Goal: Task Accomplishment & Management: Manage account settings

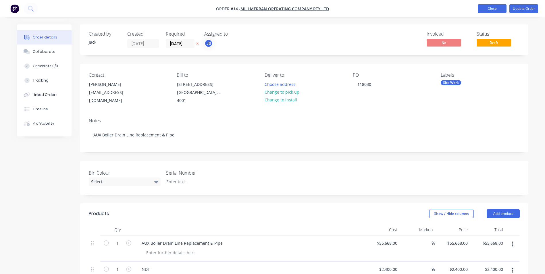
click at [499, 7] on button "Close" at bounding box center [492, 8] width 29 height 9
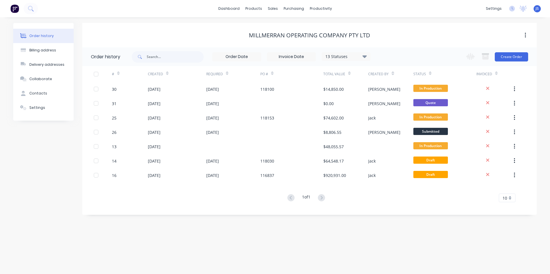
click at [385, 4] on div "dashboard products sales purchasing productivity dashboard products Product Cat…" at bounding box center [275, 8] width 550 height 17
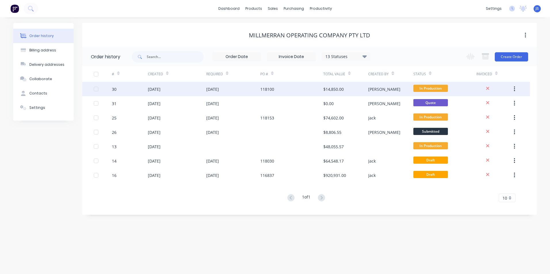
click at [160, 87] on div "[DATE]" at bounding box center [154, 89] width 13 height 6
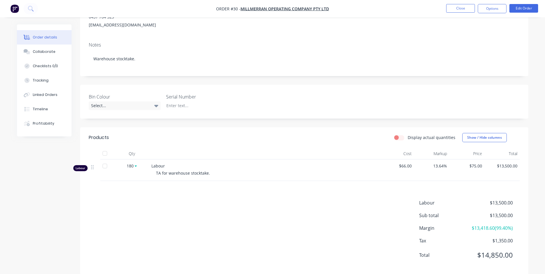
scroll to position [86, 0]
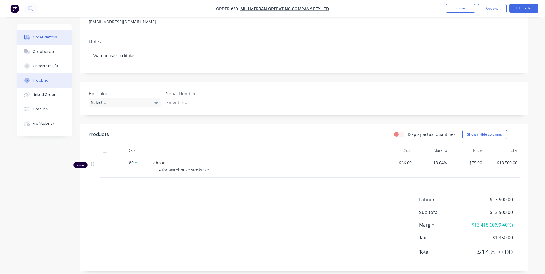
click at [41, 82] on div "Tracking" at bounding box center [41, 80] width 16 height 5
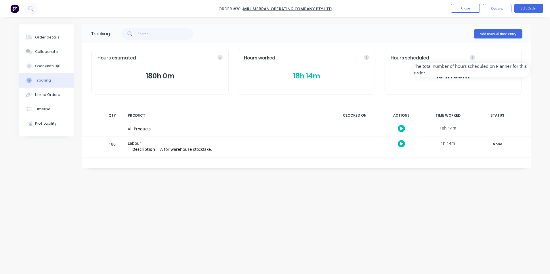
click at [512, 58] on div "Hours scheduled" at bounding box center [452, 58] width 125 height 7
click at [399, 144] on button "button" at bounding box center [401, 143] width 7 height 7
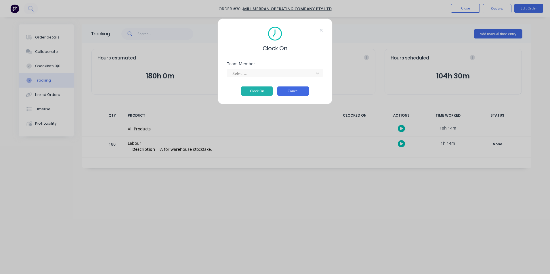
click at [305, 91] on button "Cancel" at bounding box center [293, 91] width 32 height 9
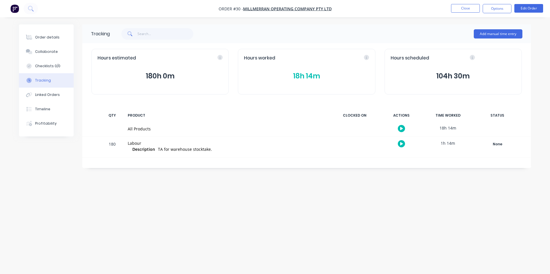
click at [400, 128] on button "button" at bounding box center [401, 128] width 7 height 7
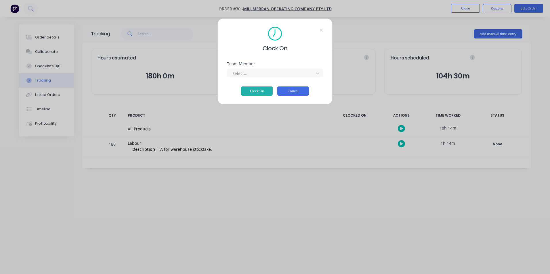
click at [306, 90] on button "Cancel" at bounding box center [293, 91] width 32 height 9
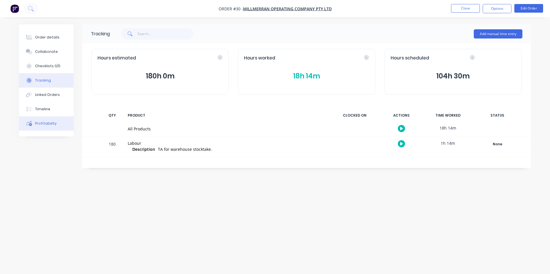
click at [53, 125] on div "Profitability" at bounding box center [46, 123] width 22 height 5
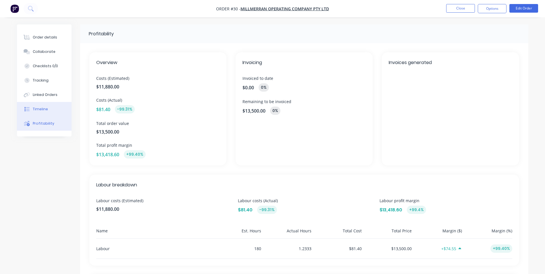
click at [49, 110] on button "Timeline" at bounding box center [44, 109] width 55 height 14
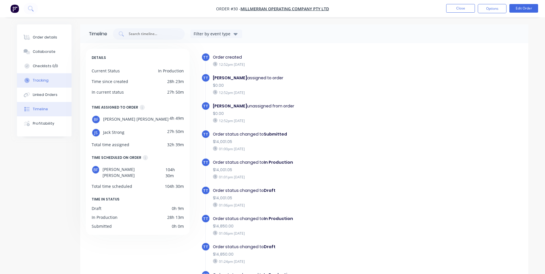
click at [46, 81] on div "Tracking" at bounding box center [41, 80] width 16 height 5
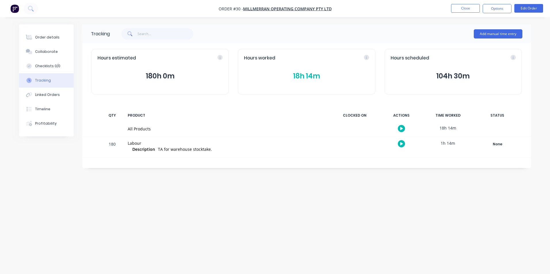
click at [304, 76] on button "18h 14m" at bounding box center [306, 76] width 125 height 11
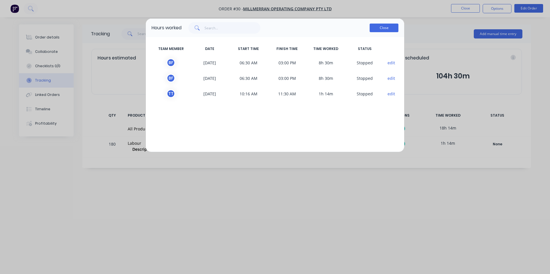
click at [380, 30] on button "Close" at bounding box center [383, 28] width 29 height 9
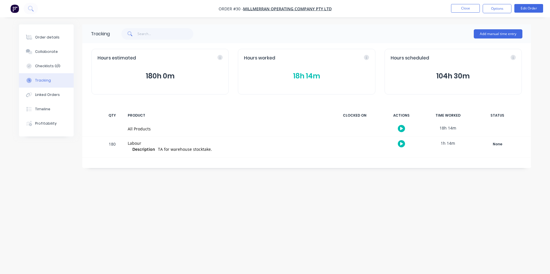
click at [443, 76] on button "104h 30m" at bounding box center [452, 76] width 125 height 11
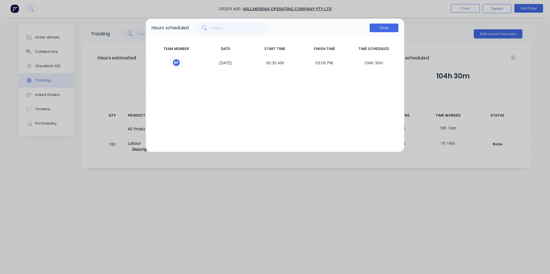
click at [379, 28] on button "Close" at bounding box center [383, 28] width 29 height 9
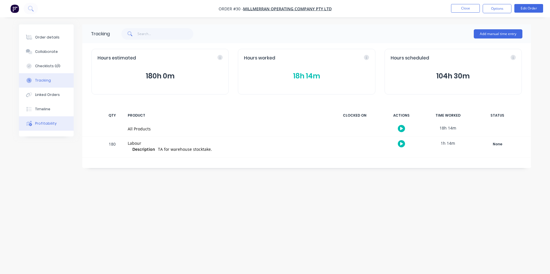
click at [46, 122] on div "Profitability" at bounding box center [46, 123] width 22 height 5
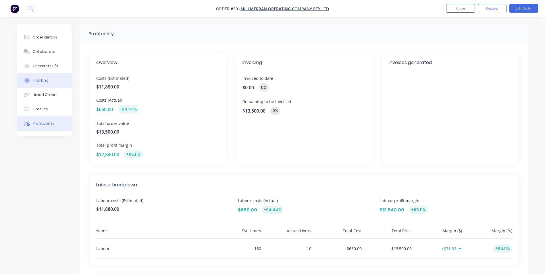
click at [46, 81] on div "Tracking" at bounding box center [41, 80] width 16 height 5
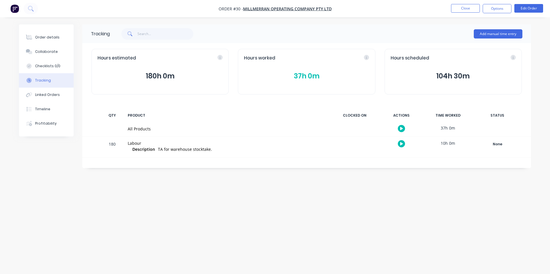
click at [141, 128] on div "All Products" at bounding box center [227, 129] width 198 height 6
click at [448, 126] on div "37h 0m" at bounding box center [447, 128] width 43 height 13
click at [299, 76] on button "37h 0m" at bounding box center [306, 76] width 125 height 11
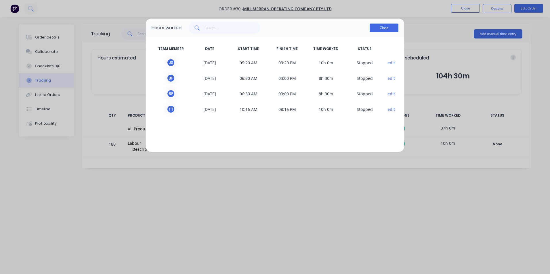
click at [380, 30] on button "Close" at bounding box center [383, 28] width 29 height 9
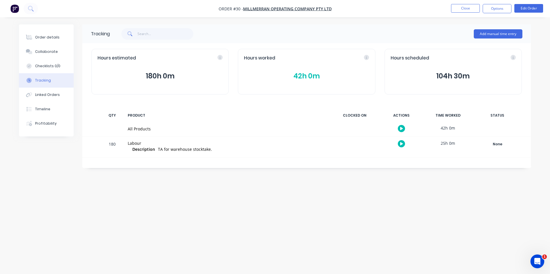
click at [189, 149] on span "TA for warehouse stocktake." at bounding box center [185, 149] width 54 height 5
click at [112, 144] on div "180" at bounding box center [112, 148] width 17 height 20
click at [137, 144] on div "Labour" at bounding box center [227, 143] width 198 height 6
click at [466, 7] on button "Close" at bounding box center [465, 8] width 29 height 9
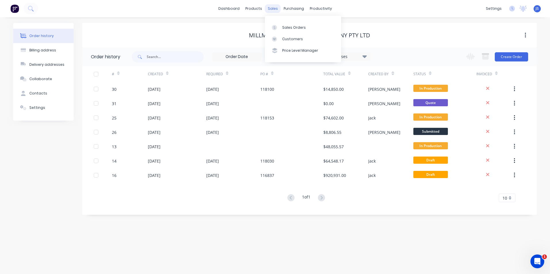
click at [274, 10] on div "sales" at bounding box center [273, 8] width 16 height 9
click at [227, 247] on div "Order history Billing address Delivery addresses Collaborate Contacts Settings …" at bounding box center [275, 145] width 550 height 257
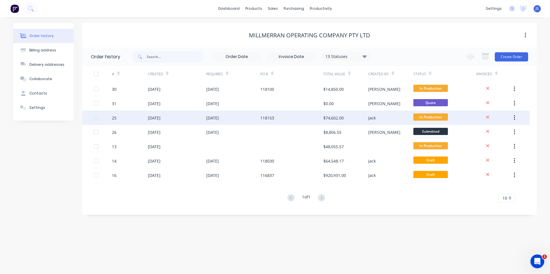
click at [160, 118] on div "[DATE]" at bounding box center [154, 118] width 13 height 6
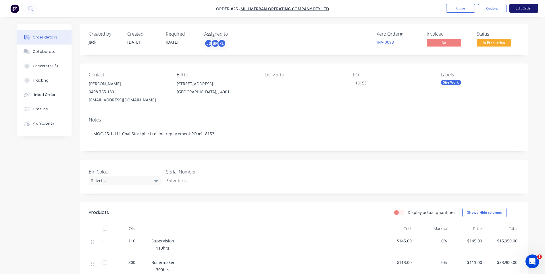
click at [522, 7] on button "Edit Order" at bounding box center [524, 8] width 29 height 9
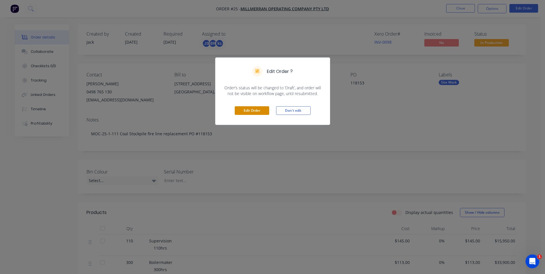
click at [259, 110] on button "Edit Order" at bounding box center [252, 110] width 35 height 9
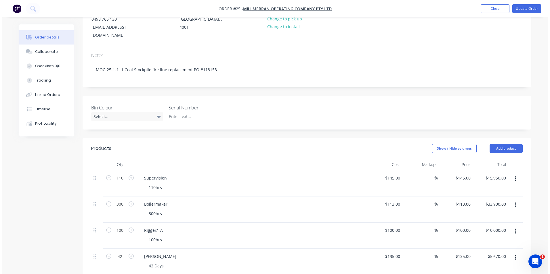
scroll to position [86, 0]
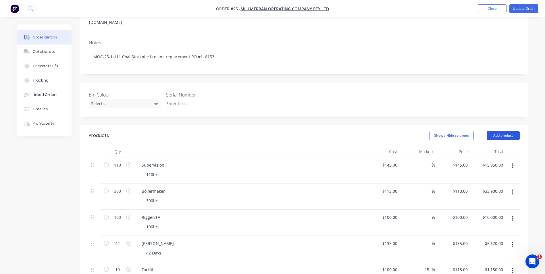
click at [499, 131] on button "Add product" at bounding box center [503, 135] width 33 height 9
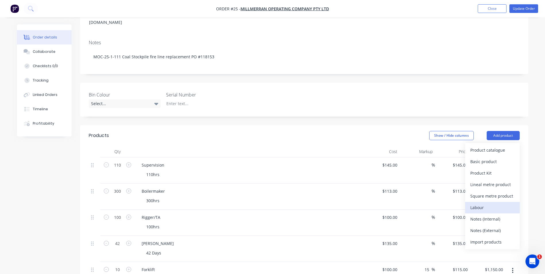
click at [488, 204] on div "Labour" at bounding box center [493, 208] width 44 height 8
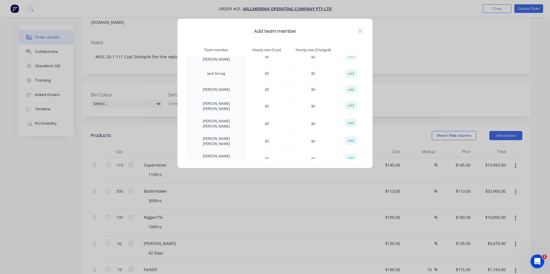
scroll to position [345, 0]
click at [361, 30] on icon at bounding box center [360, 30] width 5 height 5
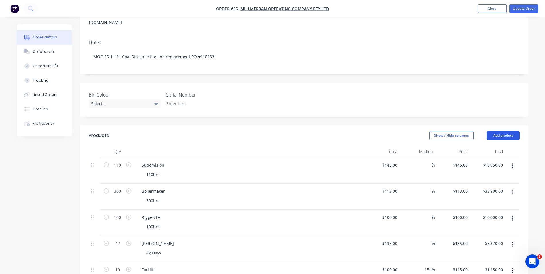
click at [498, 131] on button "Add product" at bounding box center [503, 135] width 33 height 9
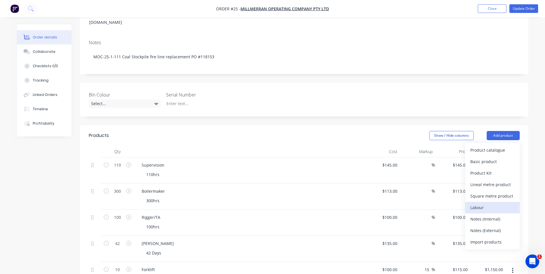
click at [484, 204] on div "Labour" at bounding box center [493, 208] width 44 height 8
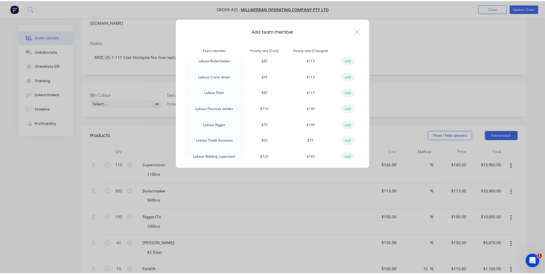
scroll to position [230, 0]
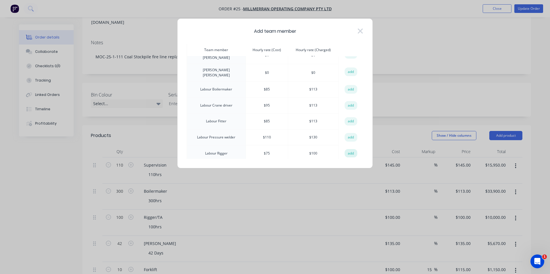
click at [350, 149] on button "add" at bounding box center [350, 153] width 13 height 9
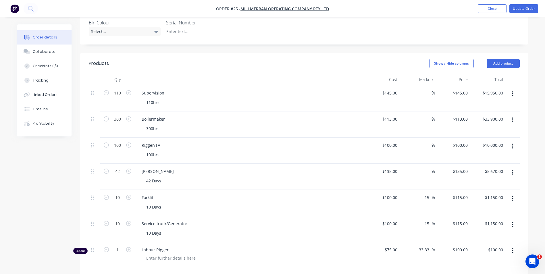
scroll to position [173, 0]
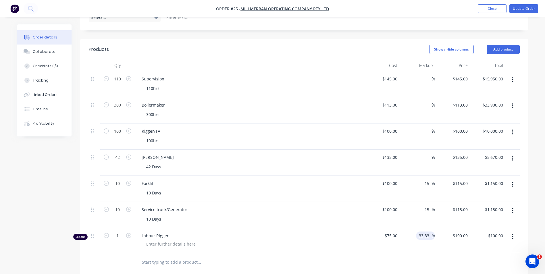
click at [424, 232] on input "33.33" at bounding box center [425, 236] width 13 height 8
type input "75"
type input "$99.9975"
click at [391, 232] on div "75 75" at bounding box center [395, 236] width 10 height 8
type input "$85.00"
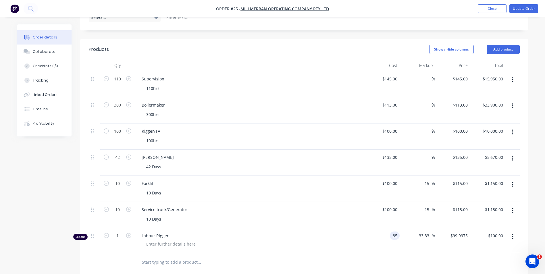
type input "$113.3305"
type input "$113.33"
click at [397, 257] on div at bounding box center [304, 262] width 431 height 19
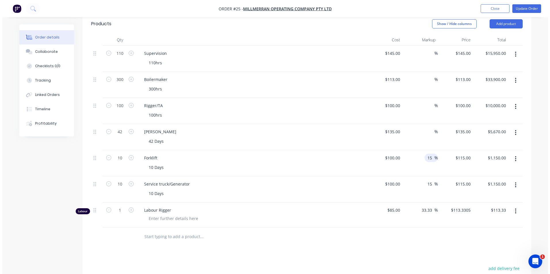
scroll to position [201, 0]
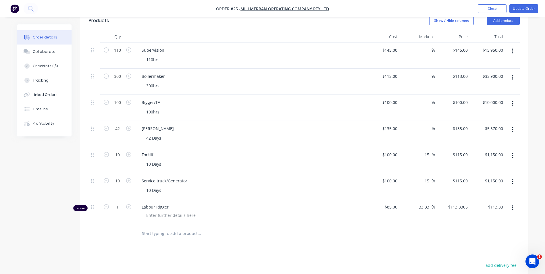
click at [515, 203] on button "button" at bounding box center [513, 208] width 14 height 10
click at [477, 219] on div "Edit" at bounding box center [493, 223] width 44 height 8
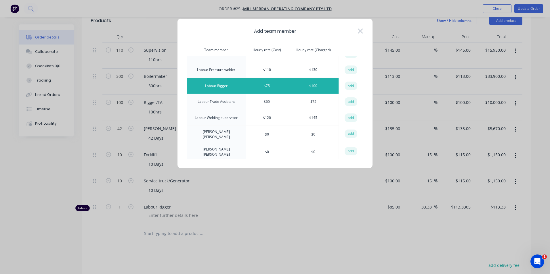
scroll to position [288, 0]
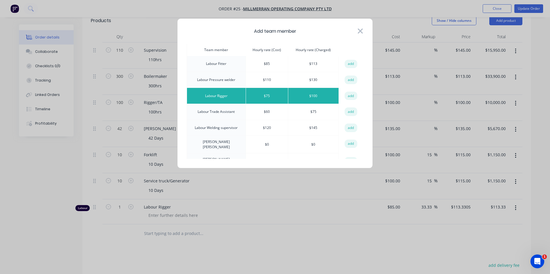
click at [361, 32] on icon at bounding box center [360, 30] width 5 height 5
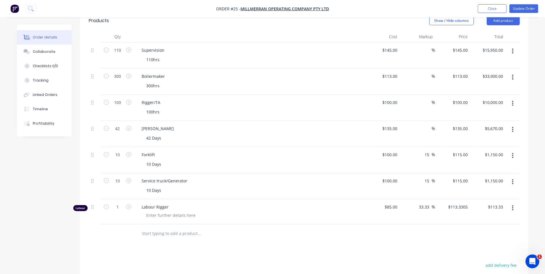
click at [513, 206] on icon "button" at bounding box center [513, 208] width 1 height 5
click at [484, 219] on div "Edit" at bounding box center [493, 223] width 44 height 8
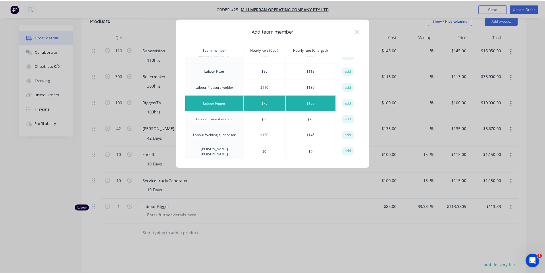
scroll to position [259, 0]
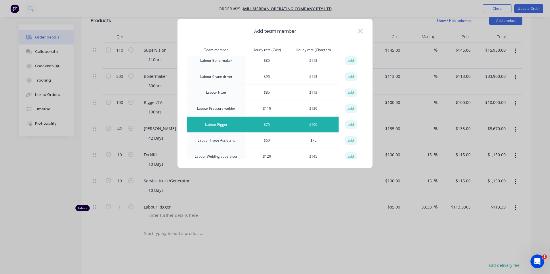
click at [302, 249] on div "Add team member Team member Hourly rate (Cost) Hourly rate (Charged) action Ant…" at bounding box center [275, 137] width 550 height 274
drag, startPoint x: 300, startPoint y: 246, endPoint x: 343, endPoint y: 134, distance: 119.0
click at [300, 245] on div "Add team member Team member Hourly rate (Cost) Hourly rate (Charged) action Ant…" at bounding box center [275, 137] width 550 height 274
click at [360, 32] on icon at bounding box center [360, 30] width 5 height 5
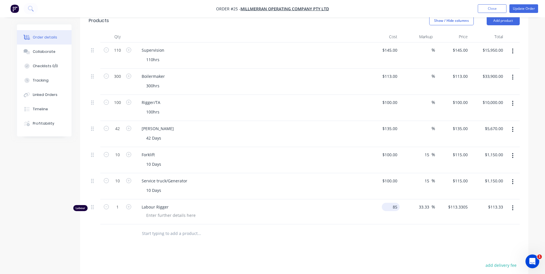
click at [391, 203] on div "85 $85.00" at bounding box center [391, 207] width 18 height 8
type input "$100.00"
type input "$133.33"
click at [407, 244] on div "Products Show / Hide columns Add product Qty Cost Markup Price Total 110 Superv…" at bounding box center [304, 195] width 449 height 371
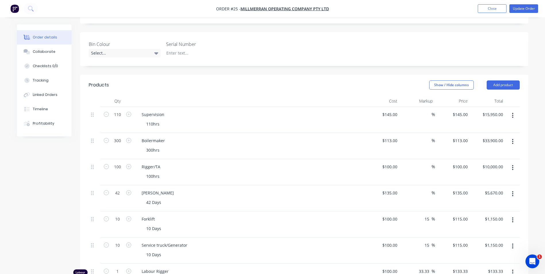
scroll to position [201, 0]
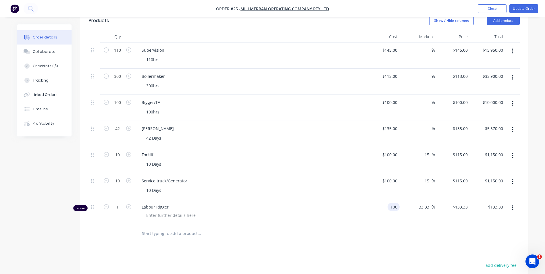
click at [388, 203] on div "100 100" at bounding box center [394, 207] width 12 height 8
type input "$85.00"
type input "$113.3305"
type input "$113.33"
click at [397, 241] on div "Products Show / Hide columns Add product Qty Cost Markup Price Total 110 Superv…" at bounding box center [304, 195] width 449 height 371
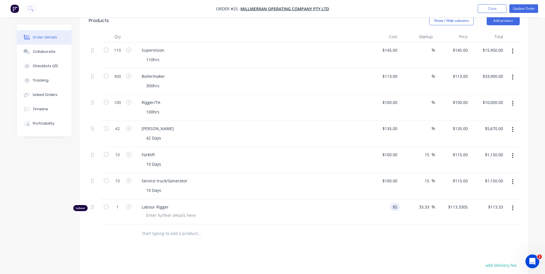
click at [391, 203] on div "85 85" at bounding box center [395, 207] width 10 height 8
type input "$95.00"
type input "$126.6635"
type input "$126.66"
click at [483, 232] on div at bounding box center [304, 234] width 431 height 19
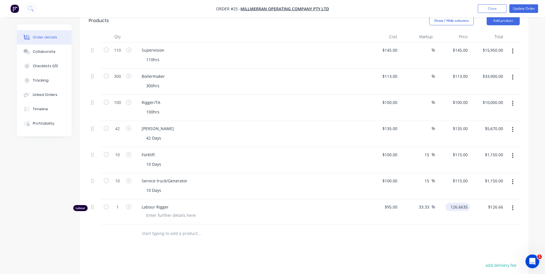
click at [457, 203] on input "126.6635" at bounding box center [459, 207] width 22 height 8
type input "$126.6635"
click at [324, 242] on div "Products Show / Hide columns Add product Qty Cost Markup Price Total 110 Superv…" at bounding box center [304, 195] width 449 height 371
click at [391, 98] on input "100" at bounding box center [391, 102] width 18 height 8
type input "$60.00"
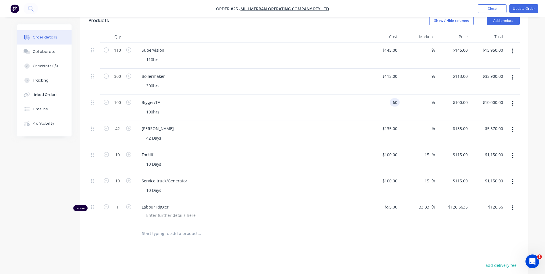
type input "$60.00"
type input "$6,000.00"
click at [425, 226] on div at bounding box center [304, 234] width 431 height 19
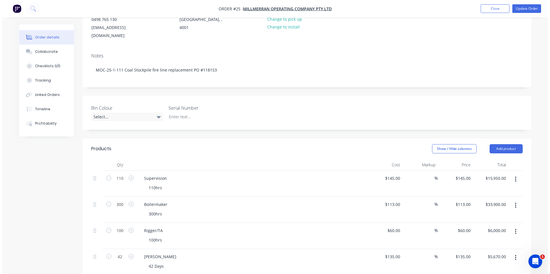
scroll to position [86, 0]
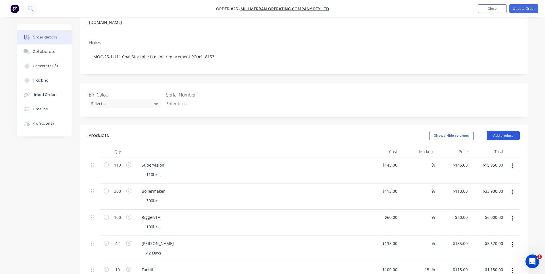
click at [504, 131] on button "Add product" at bounding box center [503, 135] width 33 height 9
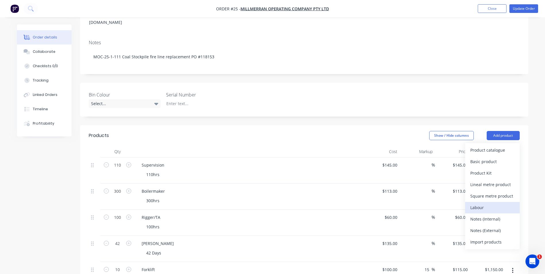
click at [488, 204] on div "Labour" at bounding box center [493, 208] width 44 height 8
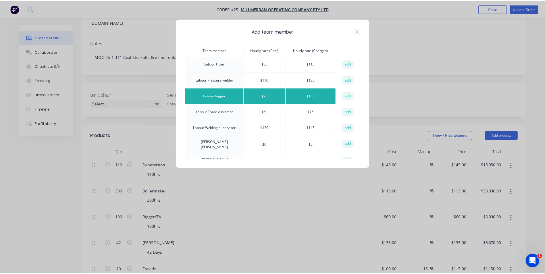
scroll to position [259, 0]
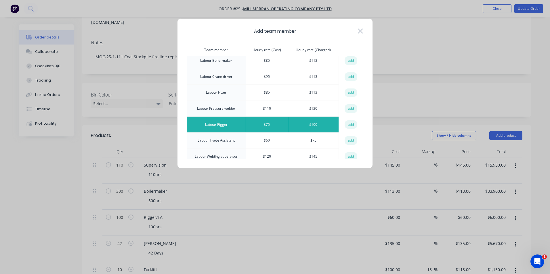
click at [219, 133] on td "Labour Trade Assistant" at bounding box center [216, 141] width 59 height 16
click at [350, 136] on button "add" at bounding box center [350, 140] width 13 height 9
type input "$60.00"
type input "25"
type input "$75.00"
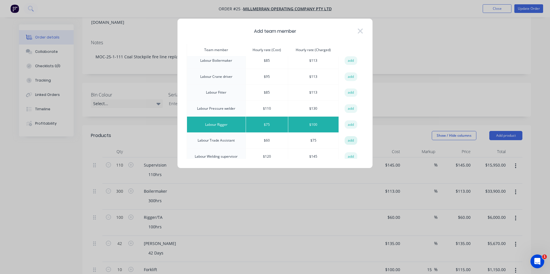
type input "$75.00"
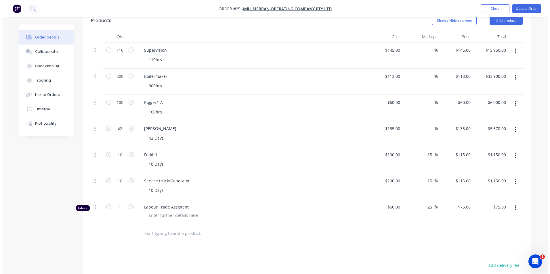
scroll to position [173, 0]
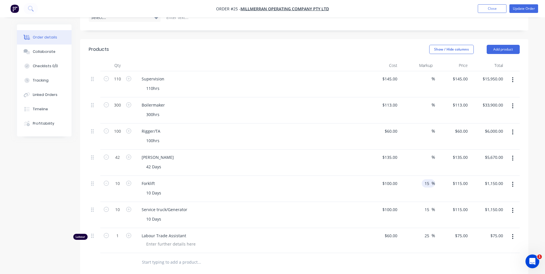
click at [430, 179] on input "15" at bounding box center [427, 183] width 7 height 8
type input "1"
type input "20"
type input "$120.00"
type input "$1,200.00"
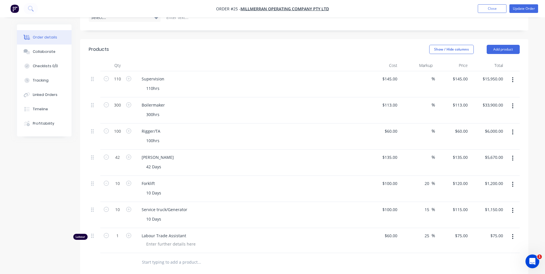
click at [433, 254] on div at bounding box center [304, 262] width 431 height 19
click at [429, 179] on input "20" at bounding box center [427, 183] width 7 height 8
type input "2"
type input "15"
type input "$115.00"
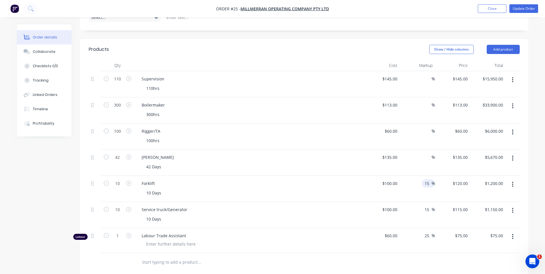
type input "$1,150.00"
click at [405, 258] on div at bounding box center [304, 262] width 431 height 19
click at [159, 127] on div "Rigger/TA" at bounding box center [151, 131] width 28 height 8
click at [231, 163] on div "42 Days" at bounding box center [252, 167] width 221 height 8
drag, startPoint x: 462, startPoint y: 123, endPoint x: 487, endPoint y: 144, distance: 32.2
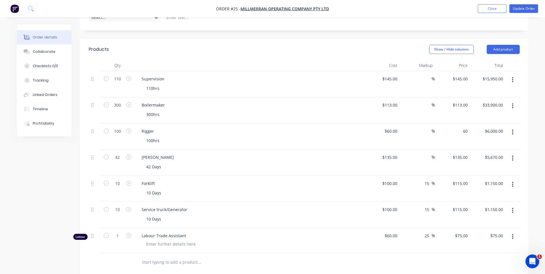
click at [462, 127] on div "60 $60.00" at bounding box center [462, 131] width 18 height 8
type input "100"
type input "66.67"
type input "$100.00"
type input "$10,000.00"
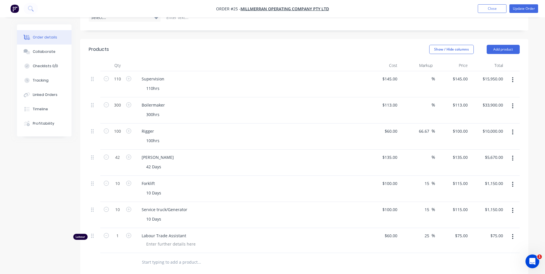
click at [441, 253] on div at bounding box center [304, 262] width 431 height 19
click at [496, 45] on button "Add product" at bounding box center [503, 49] width 33 height 9
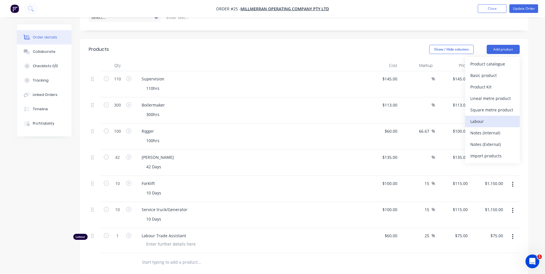
click at [484, 117] on div "Labour" at bounding box center [493, 121] width 44 height 8
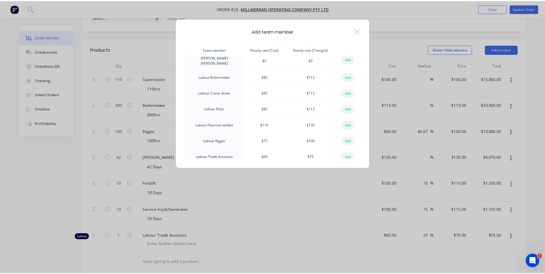
scroll to position [259, 0]
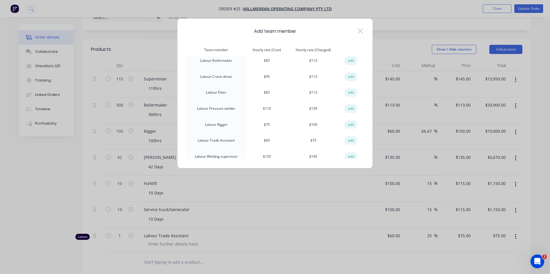
click at [212, 117] on td "Labour Rigger" at bounding box center [216, 125] width 59 height 16
click at [346, 120] on button "add" at bounding box center [350, 124] width 13 height 9
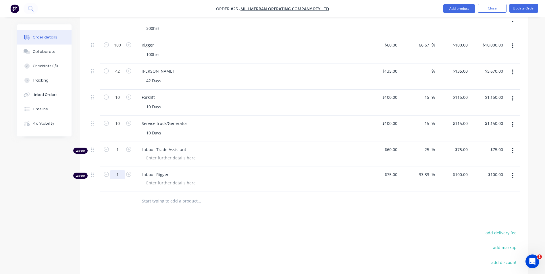
click at [120, 170] on input "1" at bounding box center [117, 174] width 15 height 9
type input "100"
type input "$10,000.00"
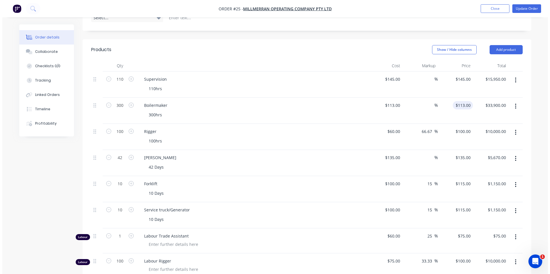
scroll to position [144, 0]
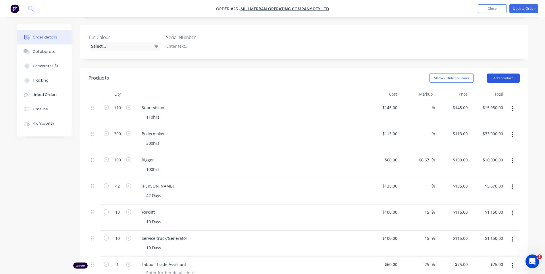
click at [507, 74] on button "Add product" at bounding box center [503, 78] width 33 height 9
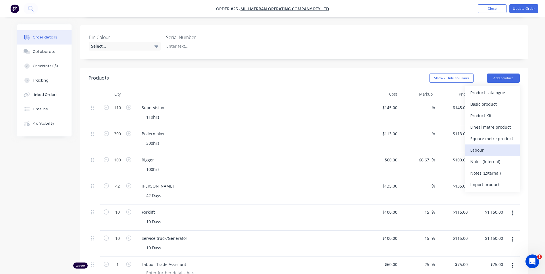
click at [486, 146] on div "Labour" at bounding box center [493, 150] width 44 height 8
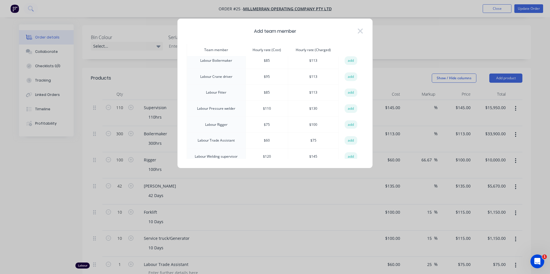
scroll to position [288, 0]
